Goal: Task Accomplishment & Management: Manage account settings

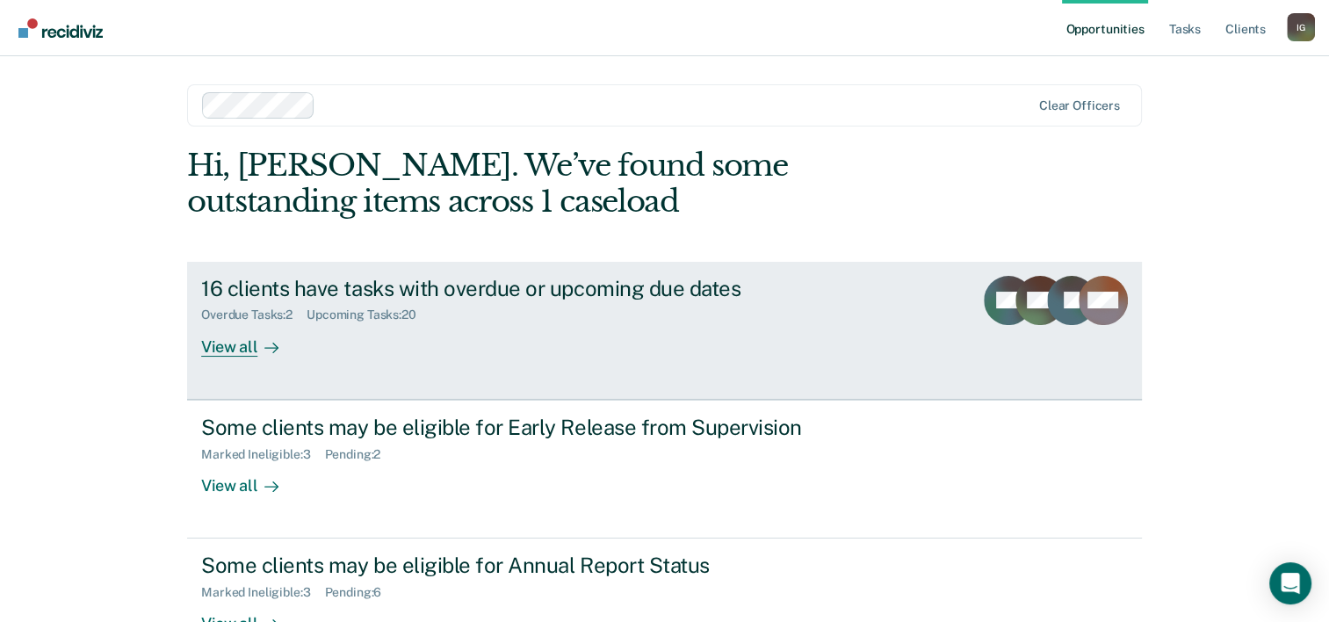
click at [565, 341] on div "16 clients have tasks with overdue or upcoming due dates Overdue Tasks : 2 Upco…" at bounding box center [530, 316] width 659 height 81
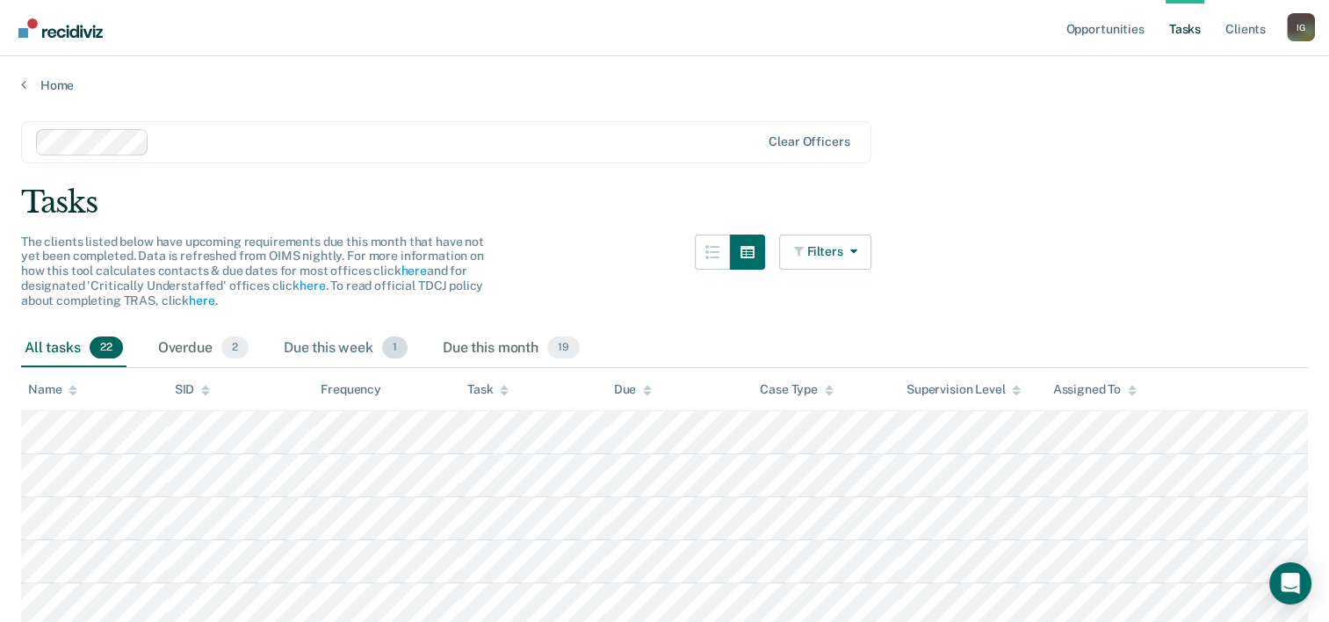
click at [389, 338] on span "1" at bounding box center [394, 347] width 25 height 23
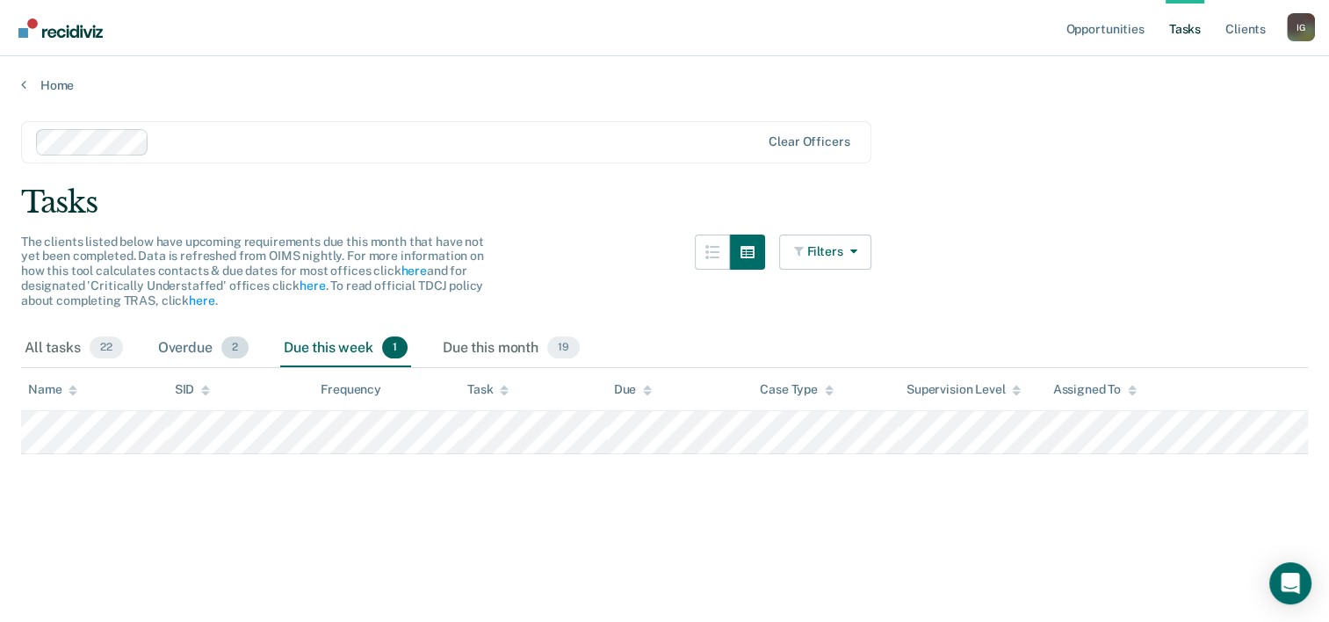
click at [228, 349] on span "2" at bounding box center [234, 347] width 27 height 23
